Goal: Find specific page/section: Find specific page/section

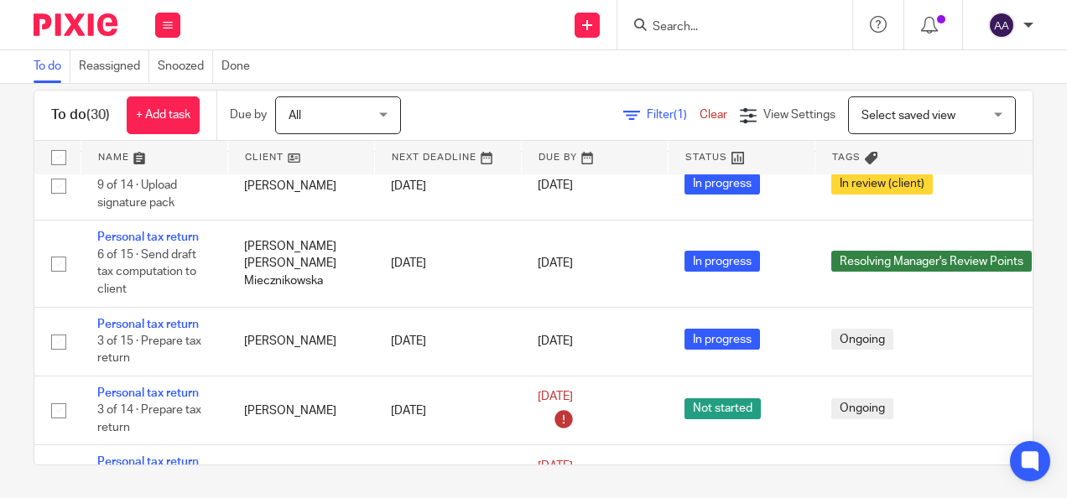
scroll to position [2203, 0]
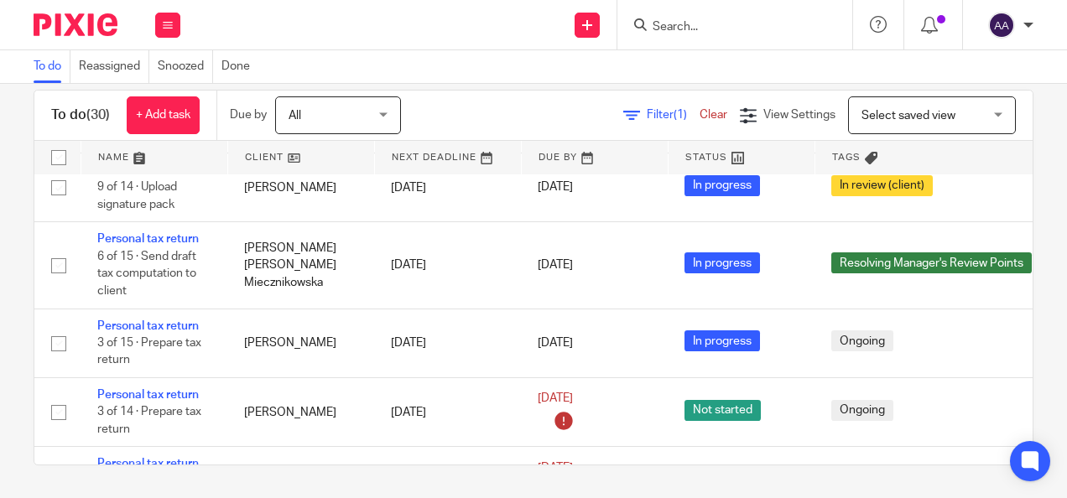
click at [700, 41] on div at bounding box center [734, 24] width 235 height 49
click at [679, 21] on input "Search" at bounding box center [726, 27] width 151 height 15
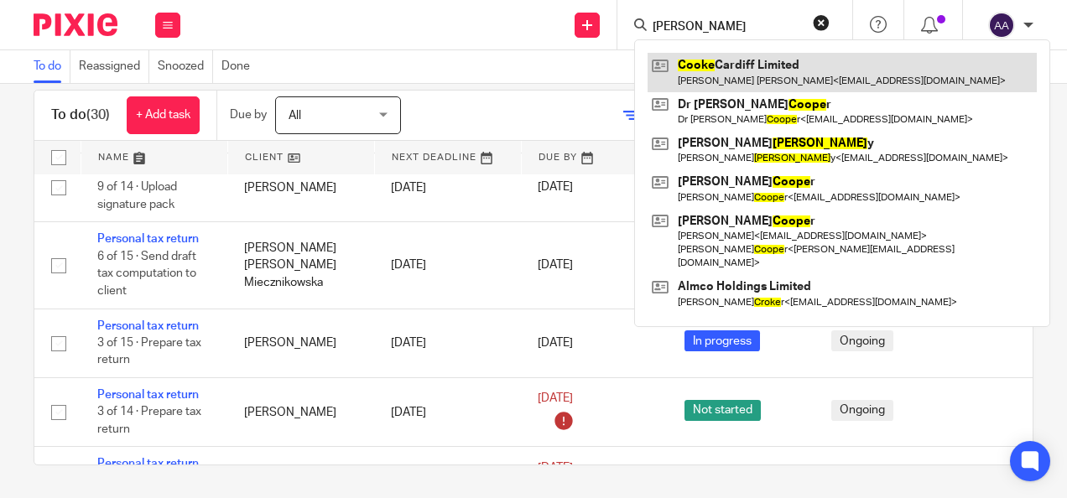
type input "cooke"
click at [757, 76] on link at bounding box center [842, 72] width 389 height 39
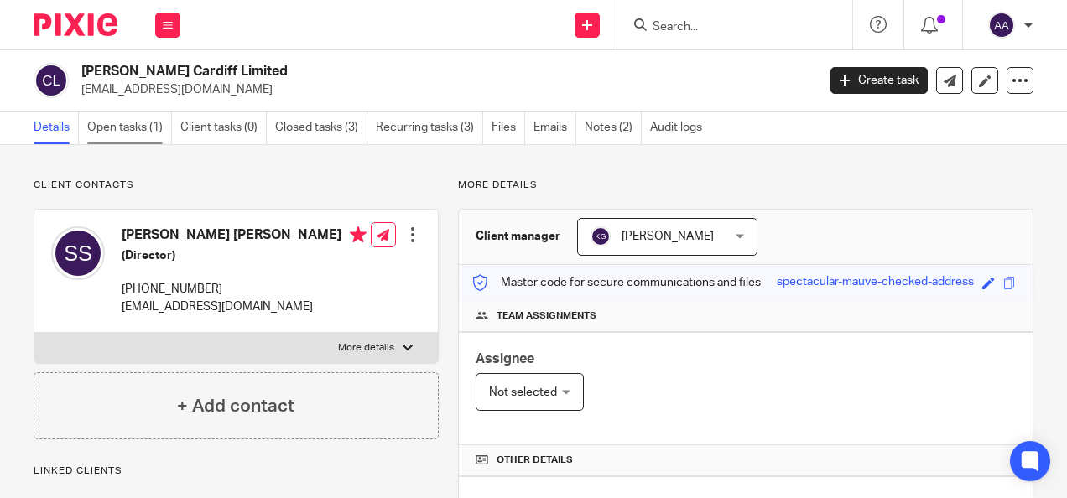
click at [126, 139] on link "Open tasks (1)" at bounding box center [129, 128] width 85 height 33
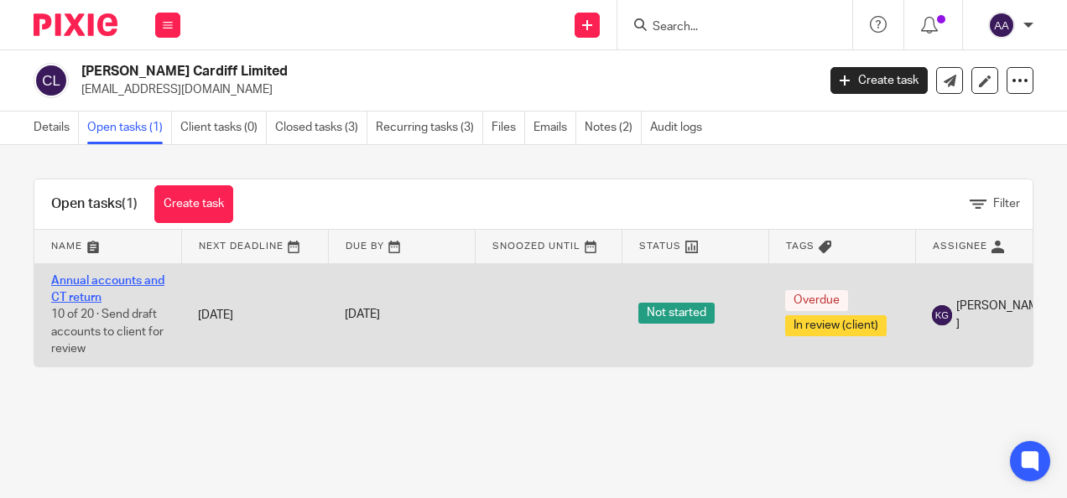
click at [82, 284] on link "Annual accounts and CT return" at bounding box center [107, 289] width 113 height 29
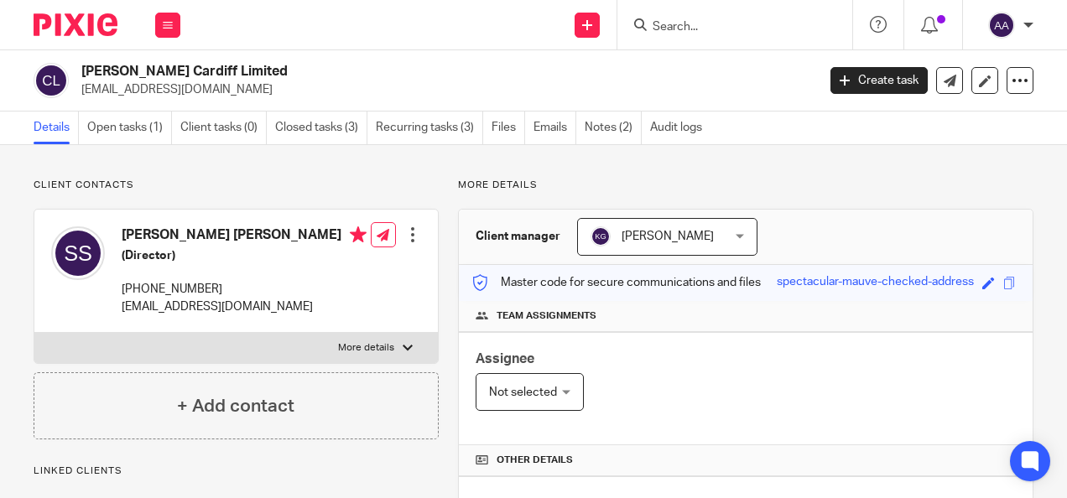
scroll to position [195, 0]
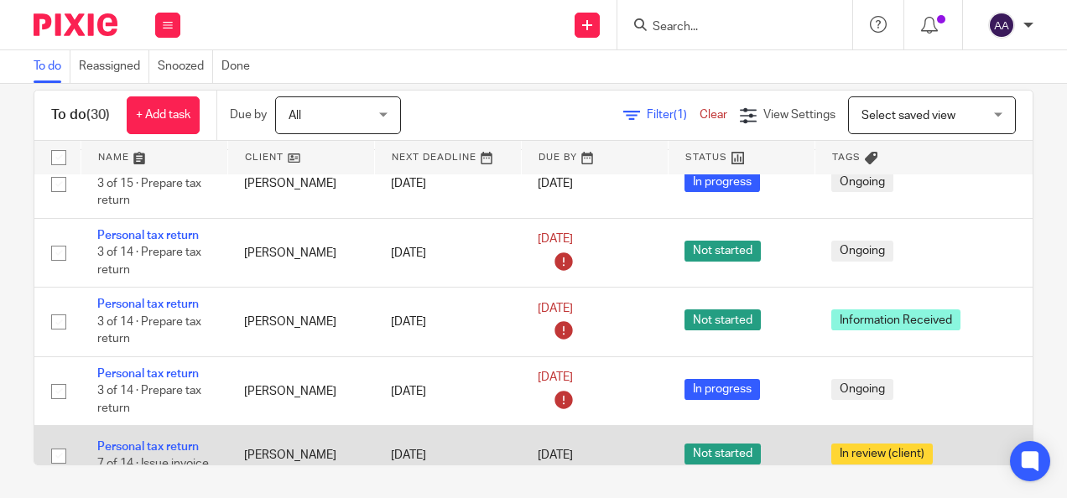
scroll to position [2350, 0]
